Goal: Task Accomplishment & Management: Use online tool/utility

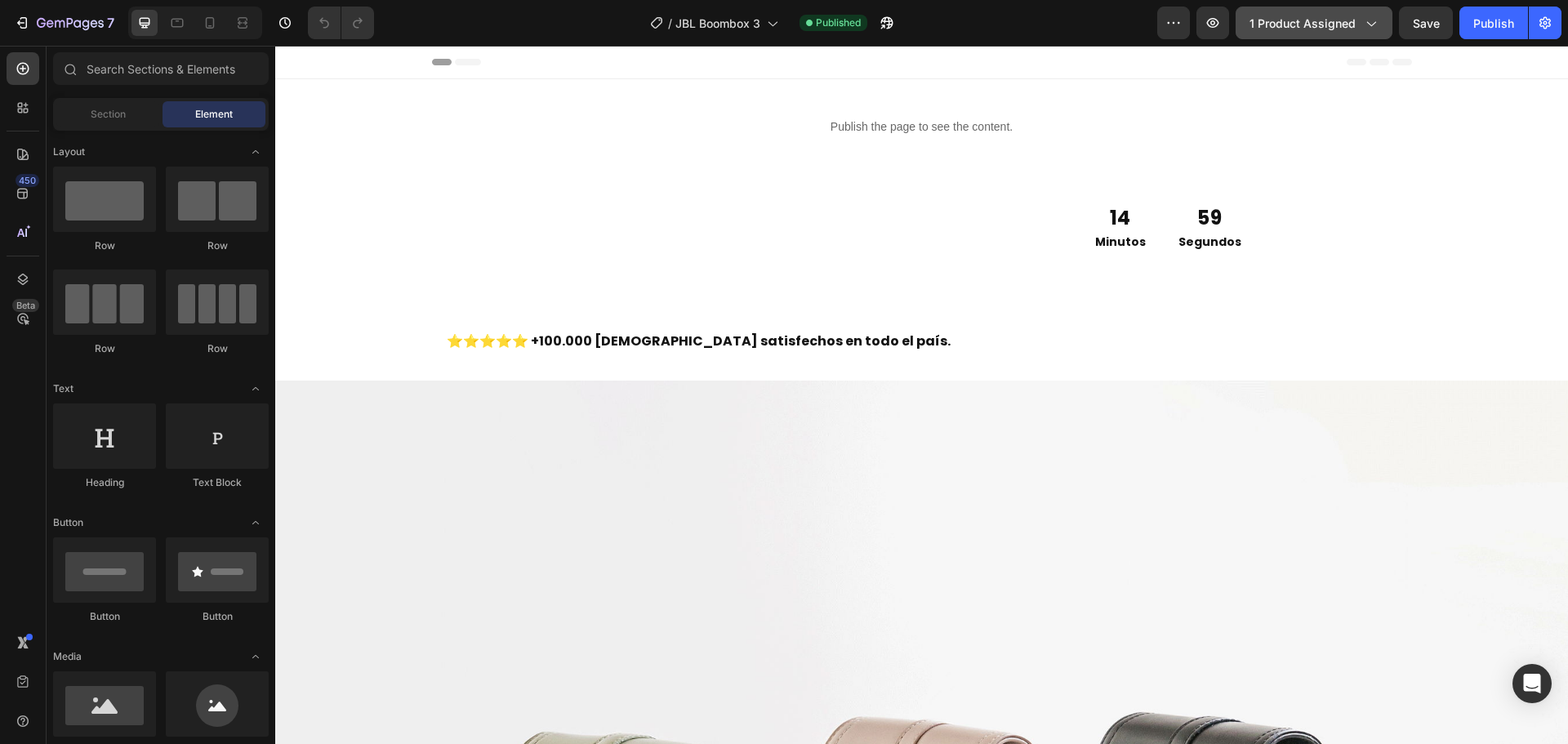
drag, startPoint x: 1355, startPoint y: 21, endPoint x: 1162, endPoint y: 7, distance: 193.5
click at [1355, 21] on span "1 product assigned" at bounding box center [1303, 23] width 107 height 17
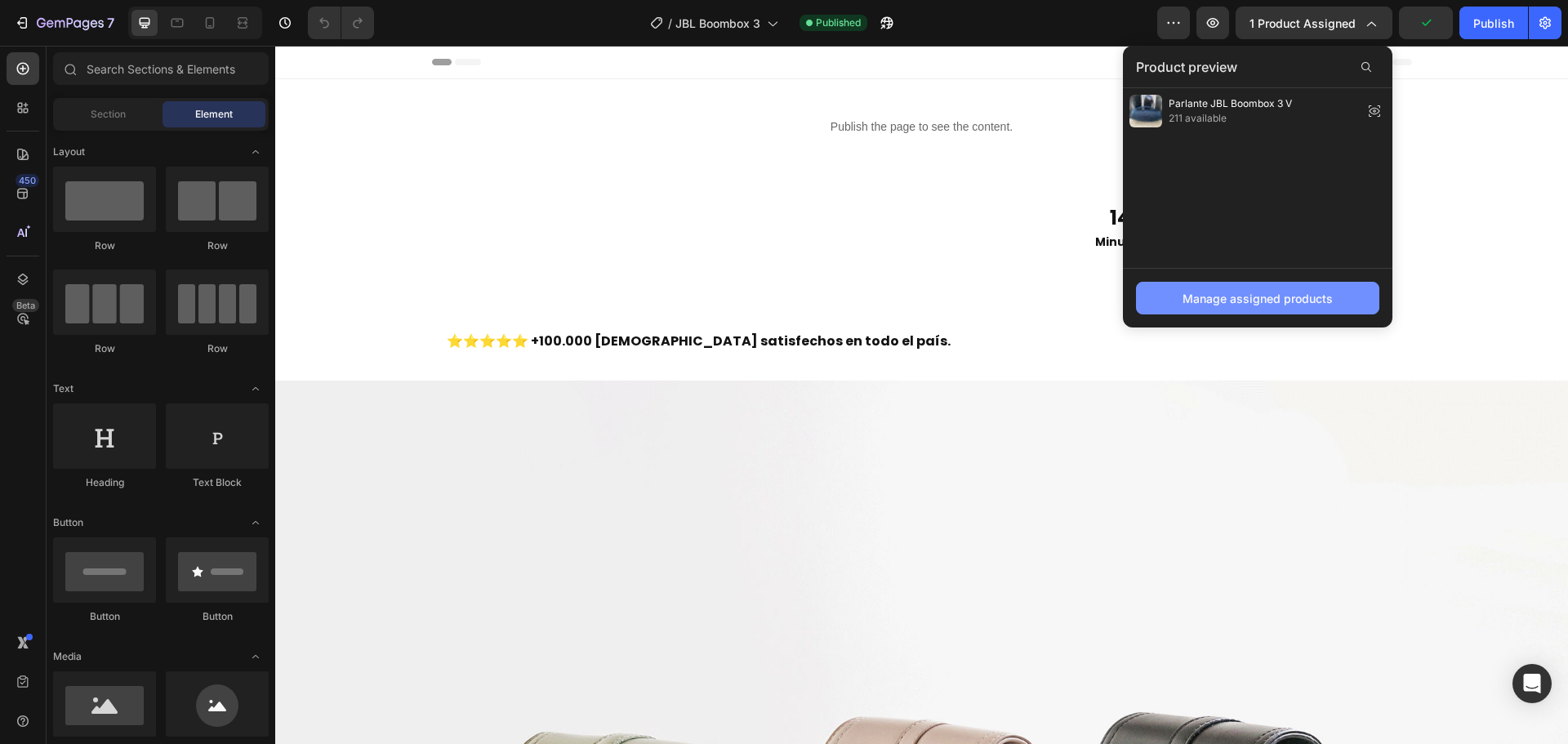
click at [1283, 298] on div "Manage assigned products" at bounding box center [1257, 298] width 150 height 17
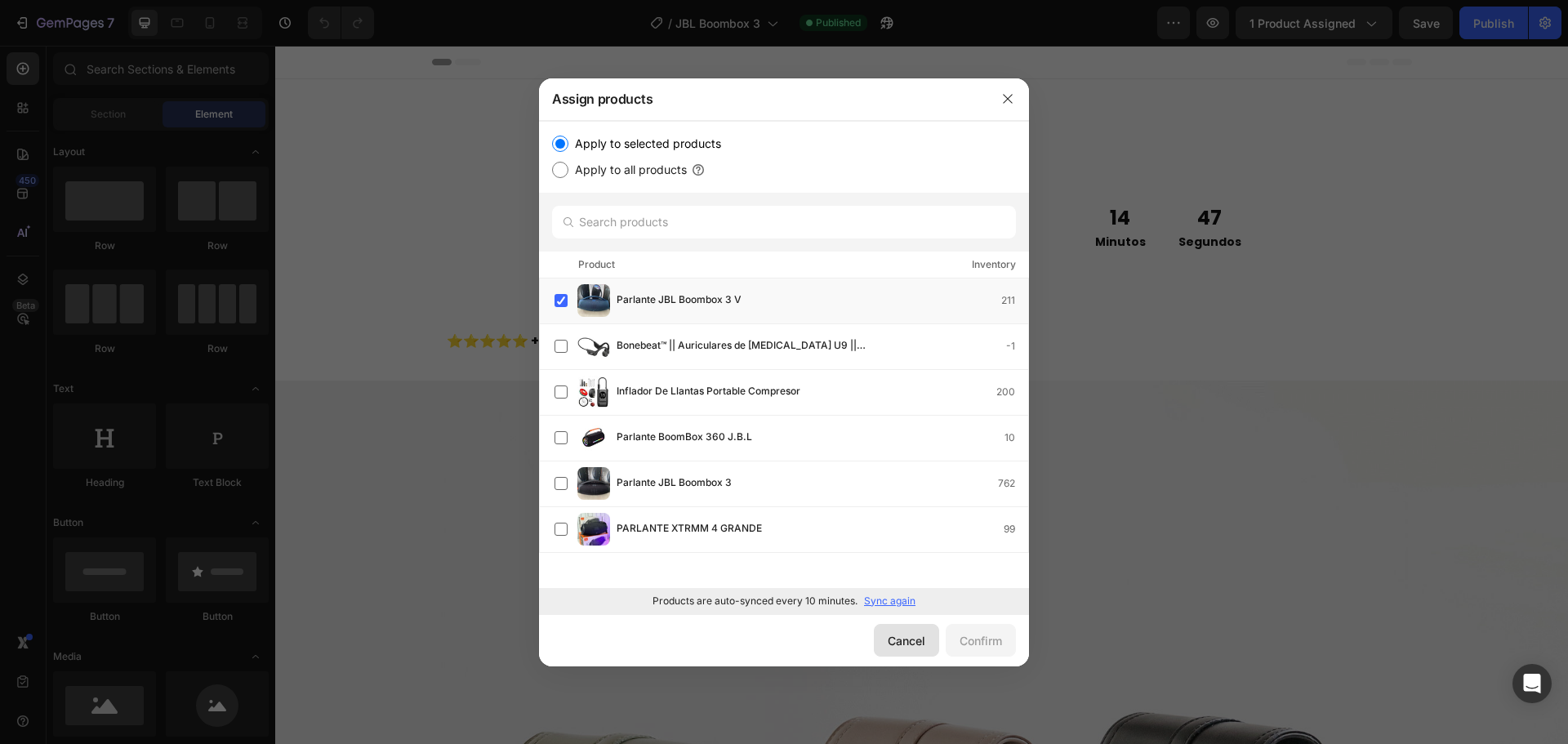
drag, startPoint x: 641, startPoint y: 596, endPoint x: 915, endPoint y: 653, distance: 279.9
click at [915, 653] on button "Cancel" at bounding box center [906, 640] width 65 height 33
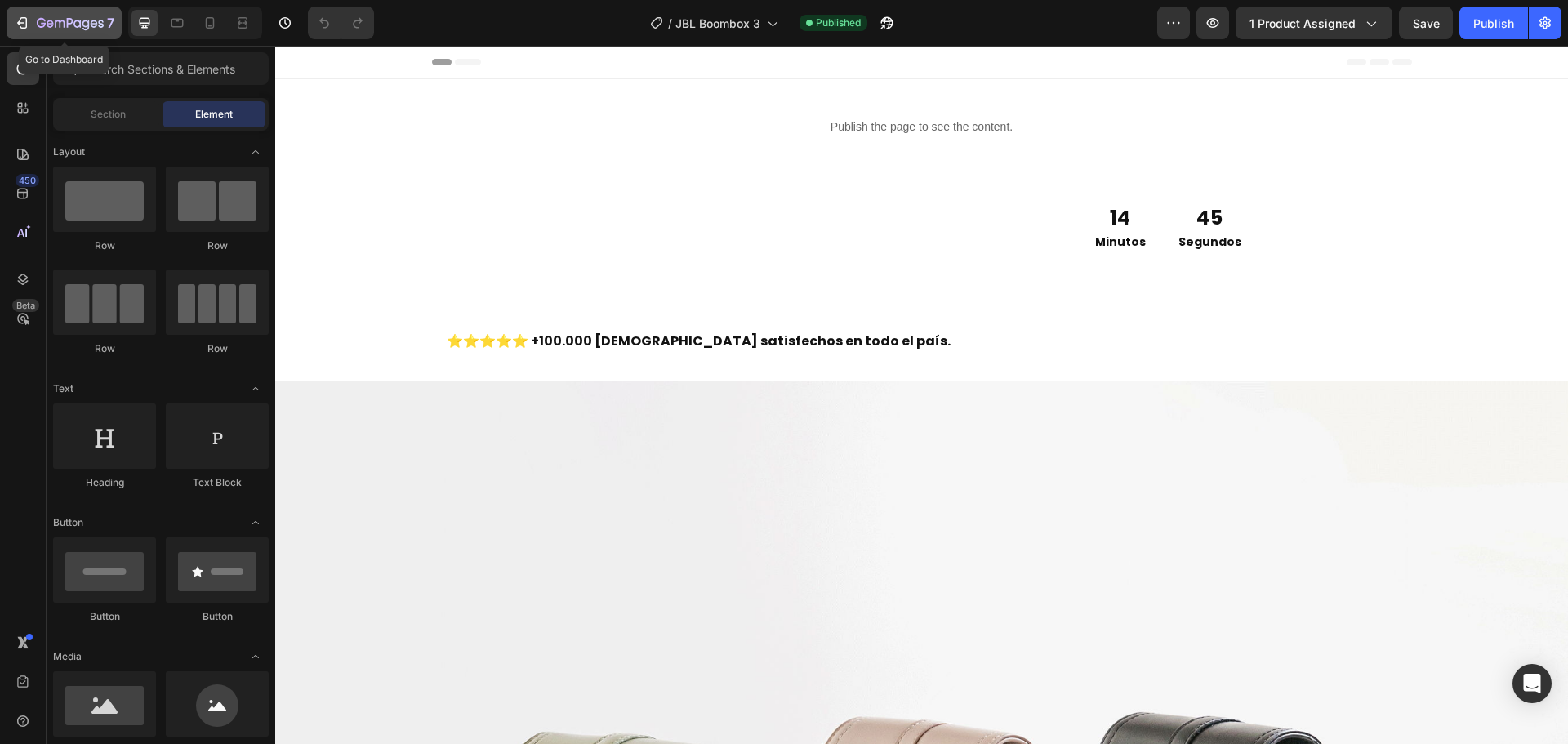
click at [14, 28] on icon "button" at bounding box center [22, 23] width 17 height 17
click at [1307, 31] on span "1 product assigned" at bounding box center [1303, 23] width 107 height 17
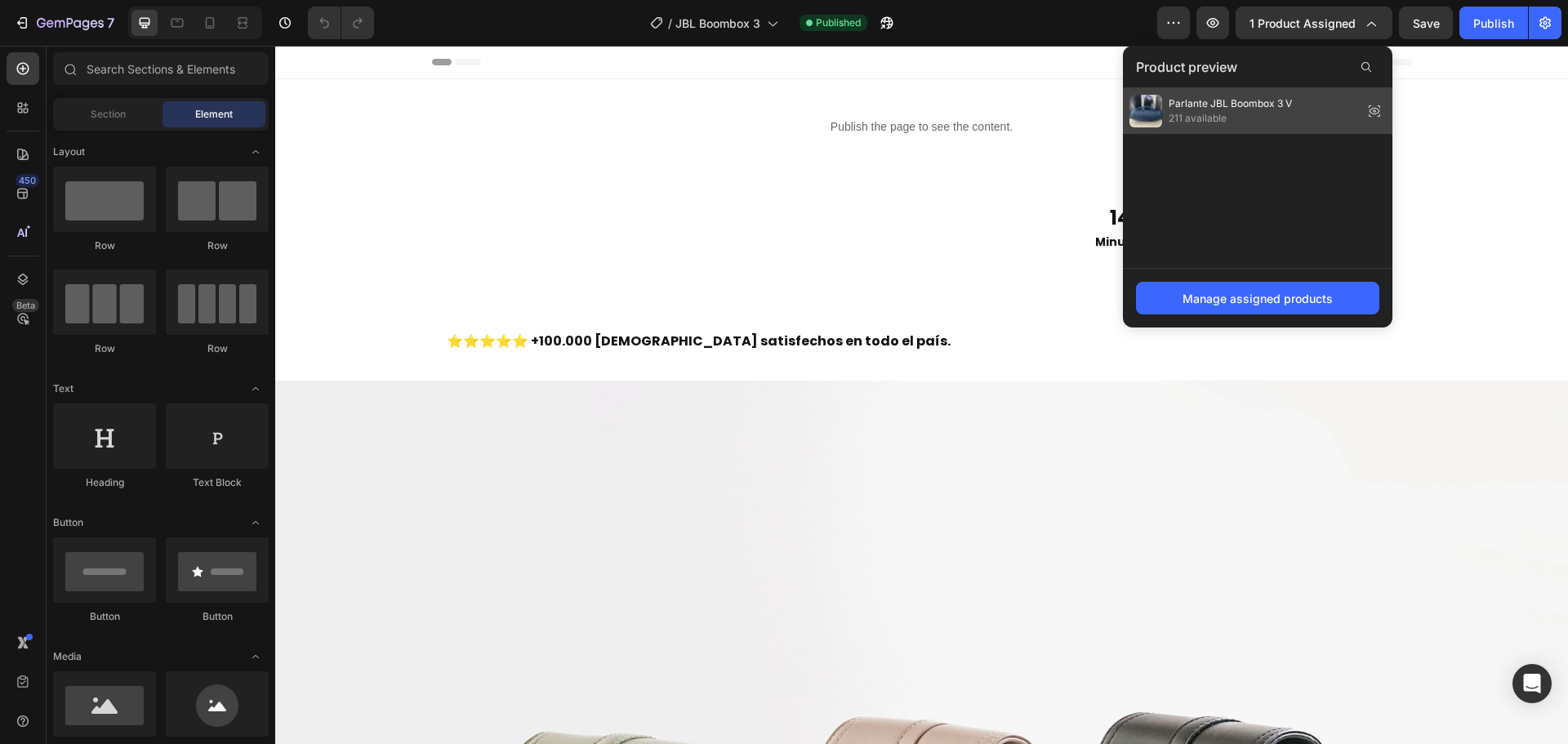
click at [1287, 116] on span "211 available" at bounding box center [1230, 118] width 123 height 15
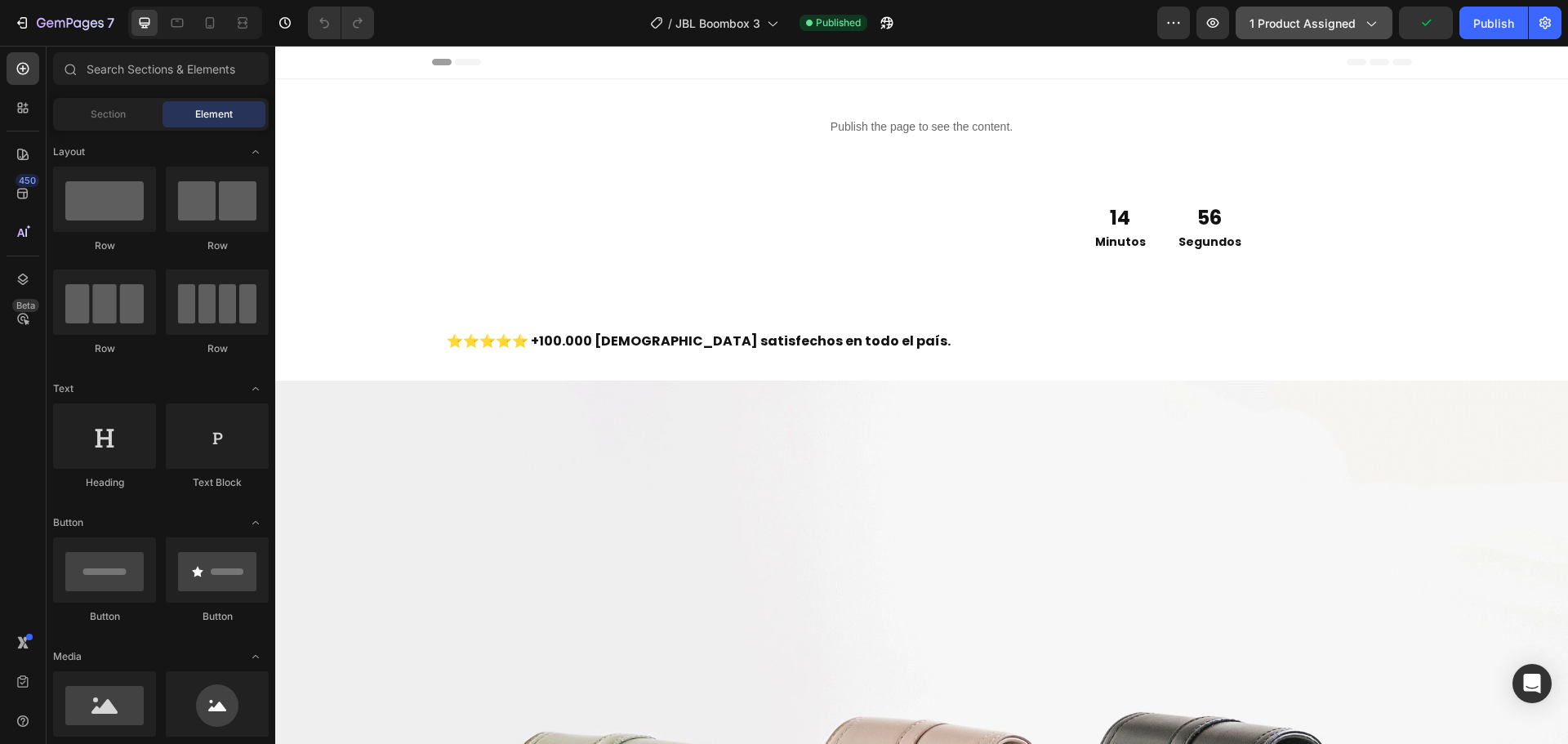
click at [1319, 27] on span "1 product assigned" at bounding box center [1303, 23] width 107 height 17
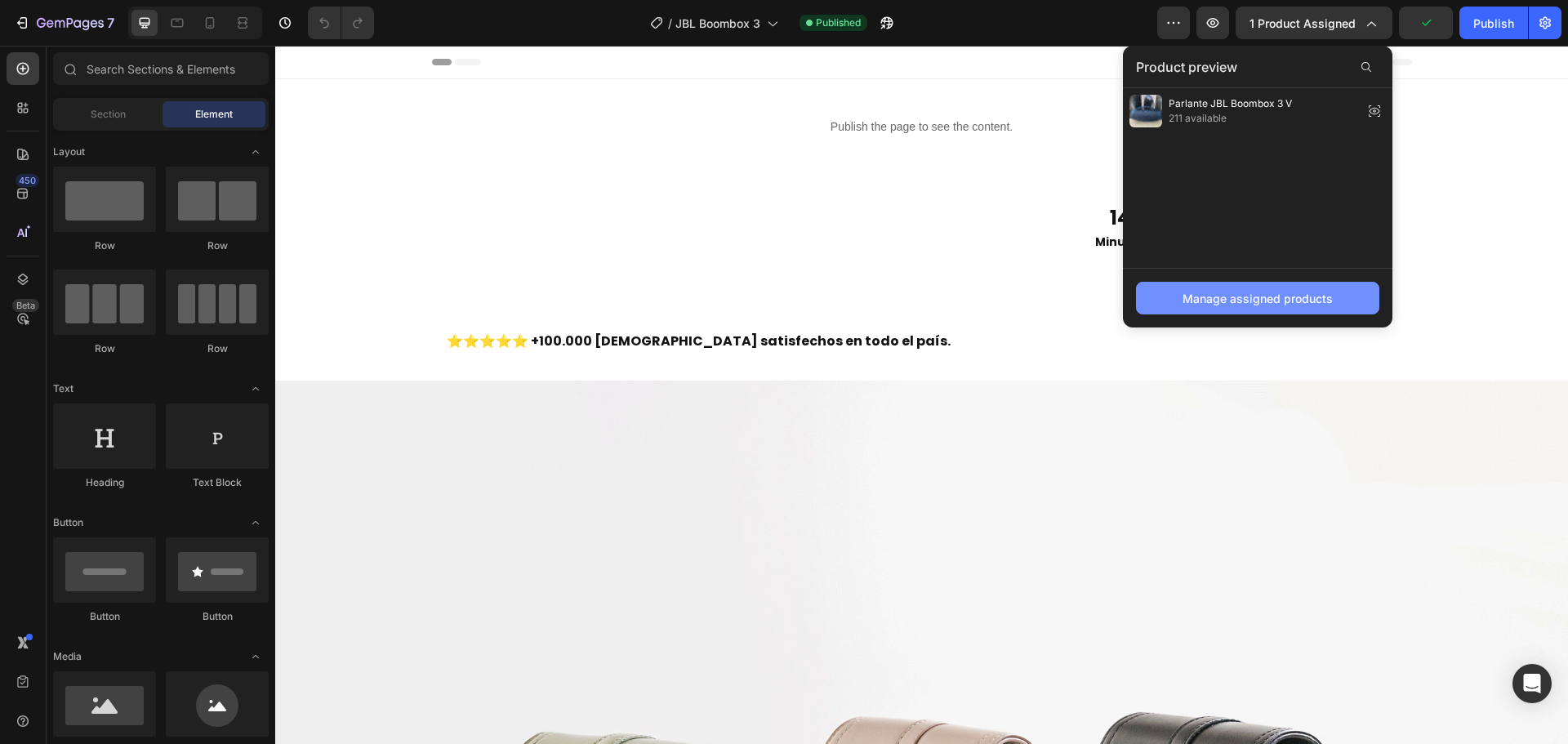
click at [1238, 297] on div "Manage assigned products" at bounding box center [1257, 298] width 150 height 17
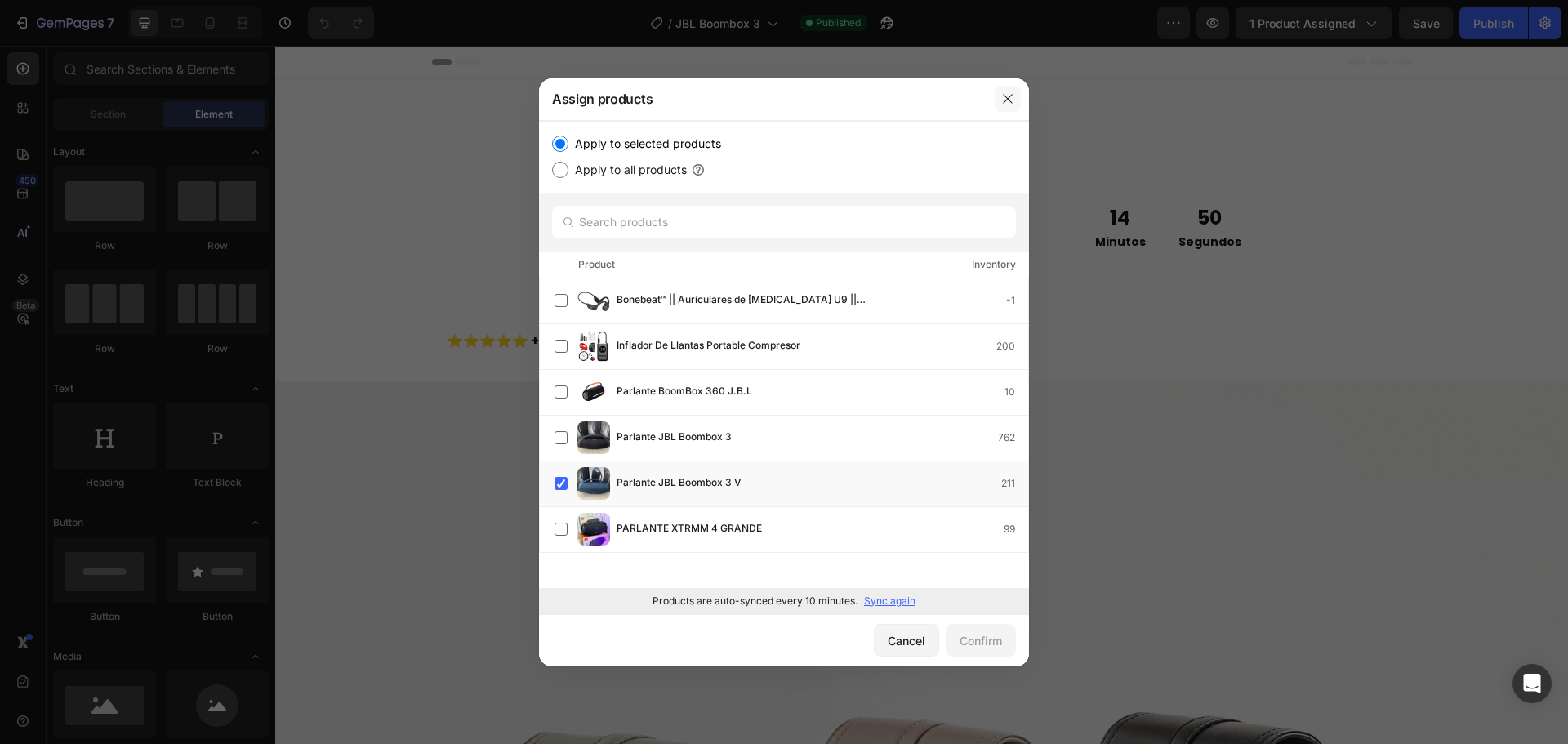
drag, startPoint x: 1011, startPoint y: 97, endPoint x: 727, endPoint y: 48, distance: 288.2
click at [1011, 97] on icon "button" at bounding box center [1007, 99] width 13 height 13
